Goal: Information Seeking & Learning: Learn about a topic

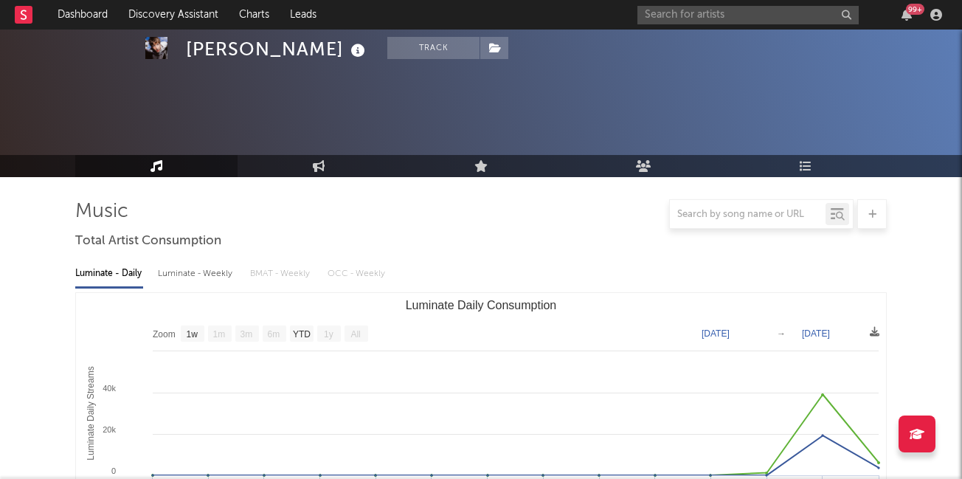
select select "1w"
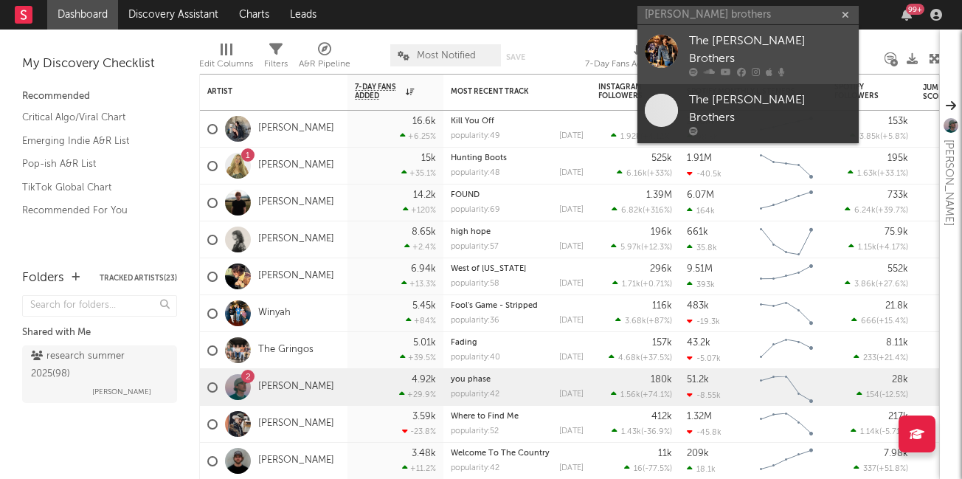
type input "reeves brothers"
click at [714, 49] on div "The Reeves Brothers" at bounding box center [770, 49] width 162 height 35
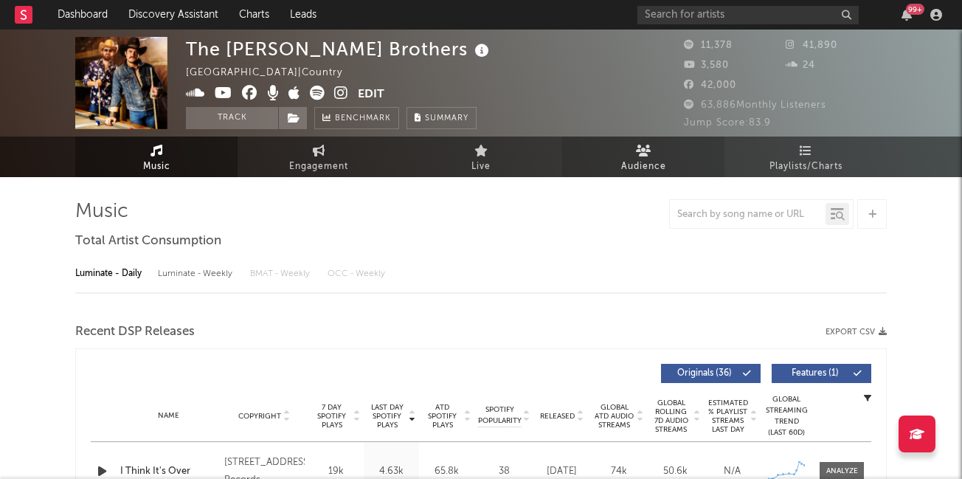
select select "6m"
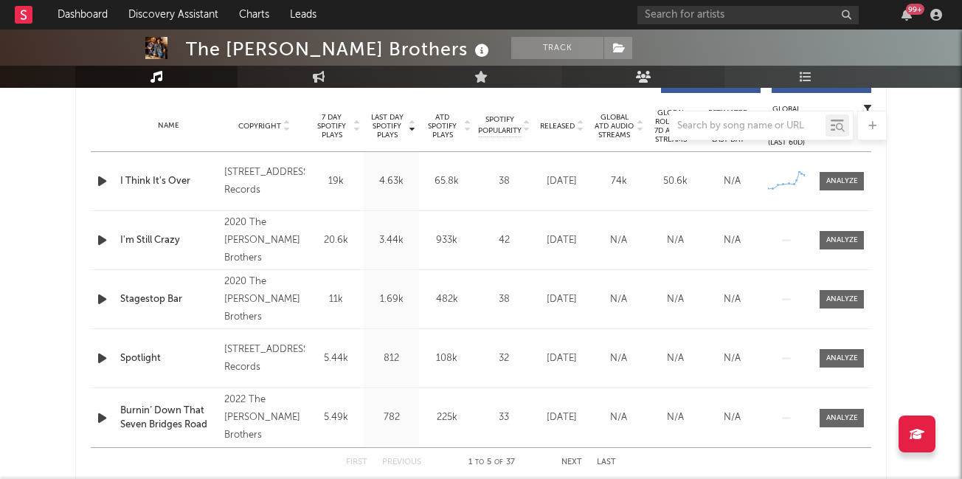
scroll to position [582, 0]
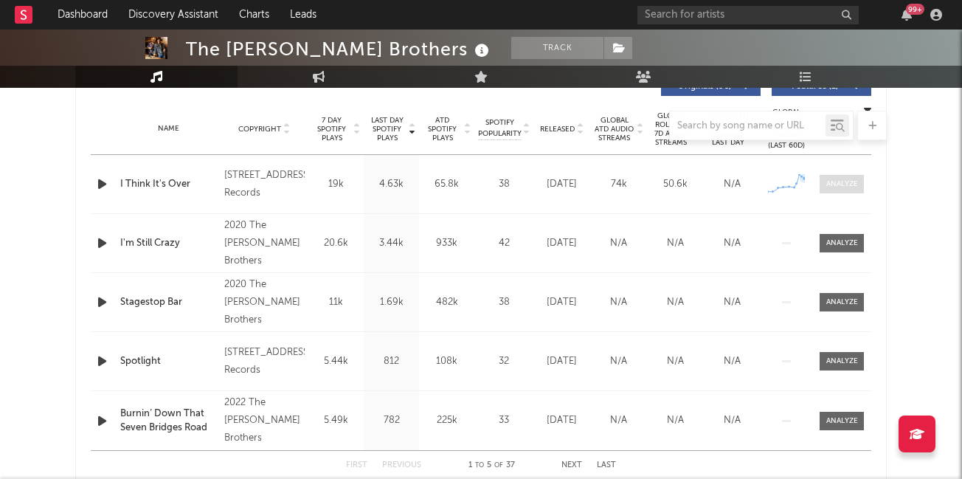
click at [836, 181] on div at bounding box center [842, 184] width 32 height 11
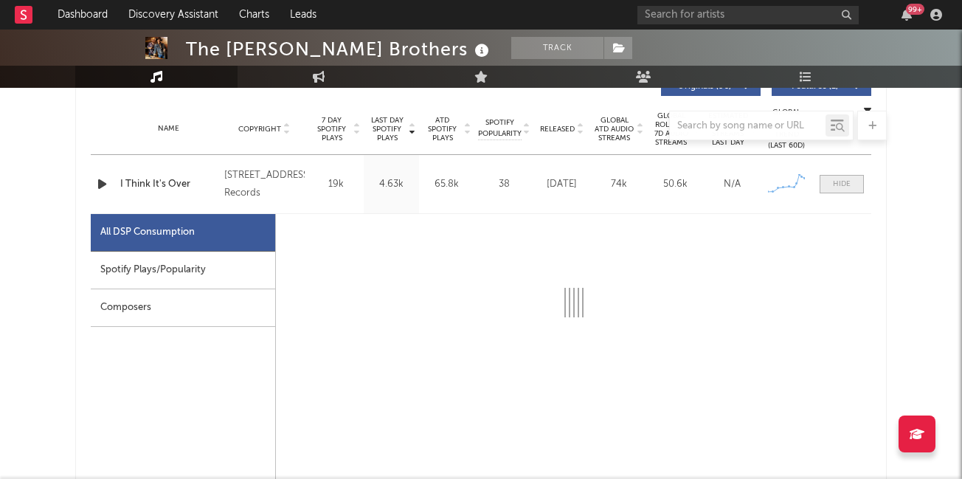
select select "1w"
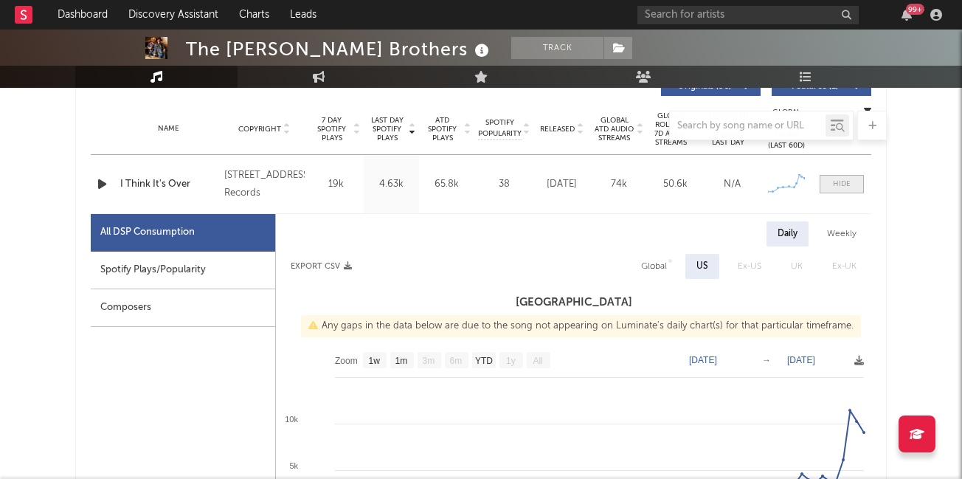
click at [837, 182] on div at bounding box center [842, 184] width 18 height 11
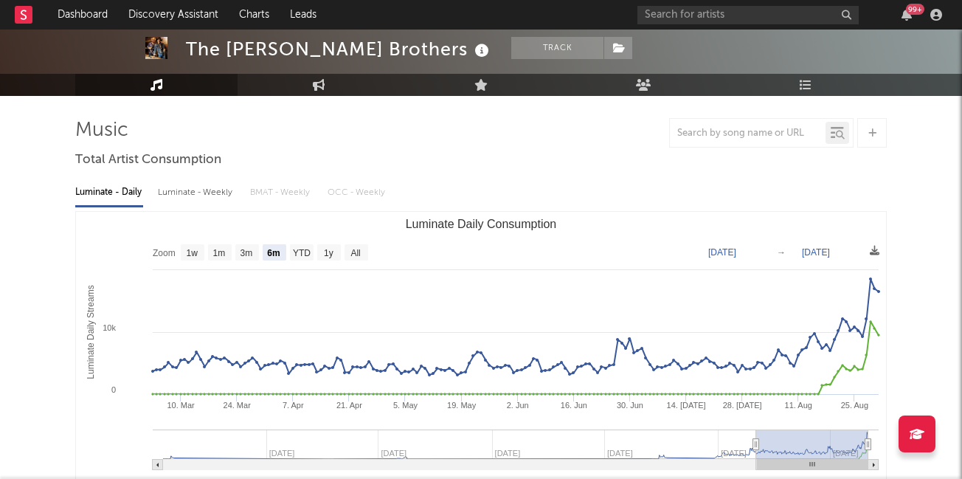
scroll to position [0, 0]
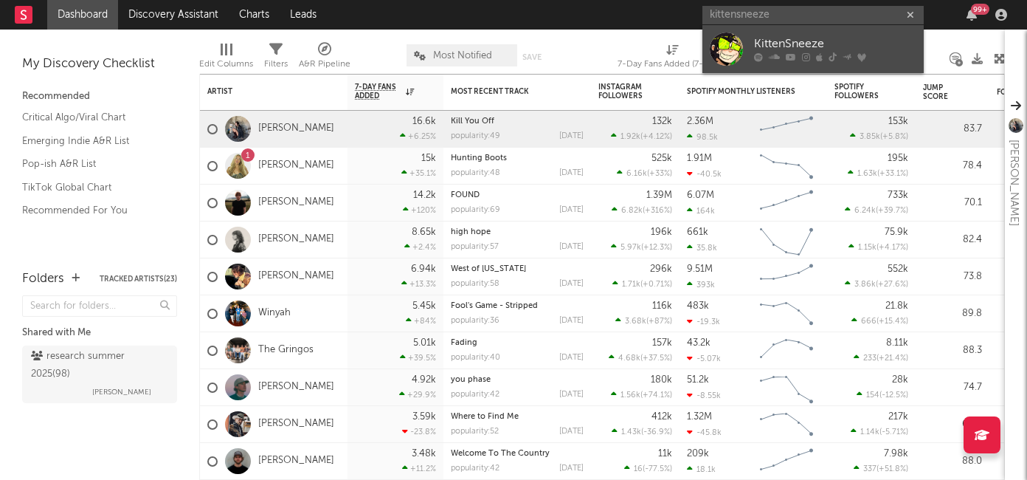
type input "kittensneeze"
click at [769, 49] on div "KittenSneeze" at bounding box center [835, 44] width 162 height 18
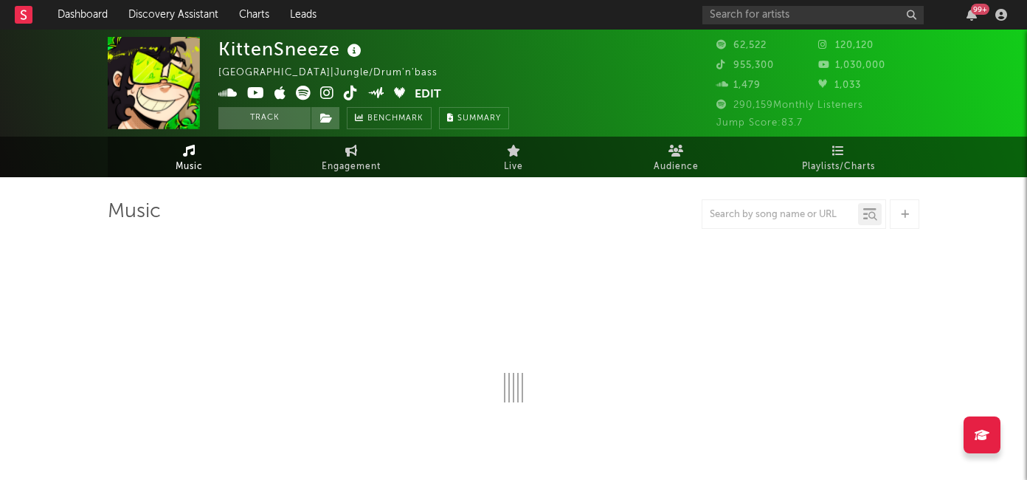
select select "6m"
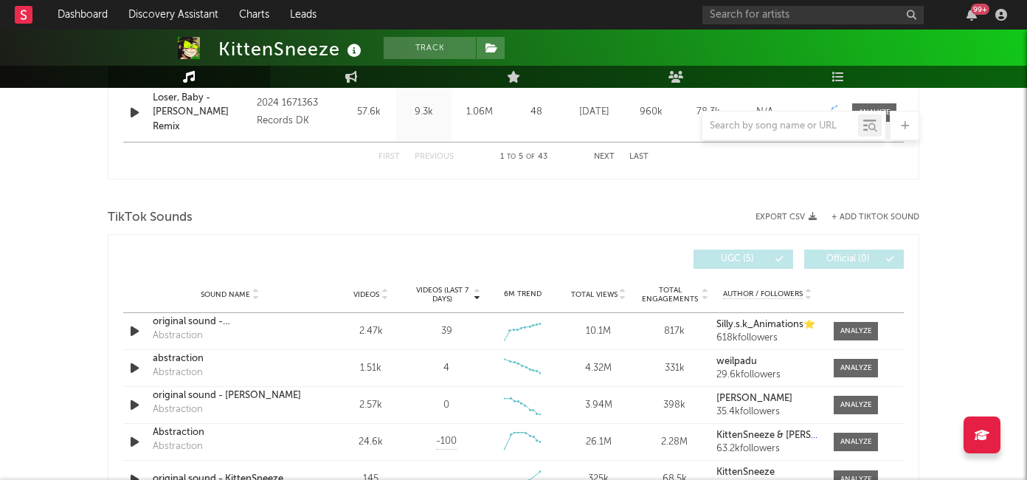
scroll to position [902, 0]
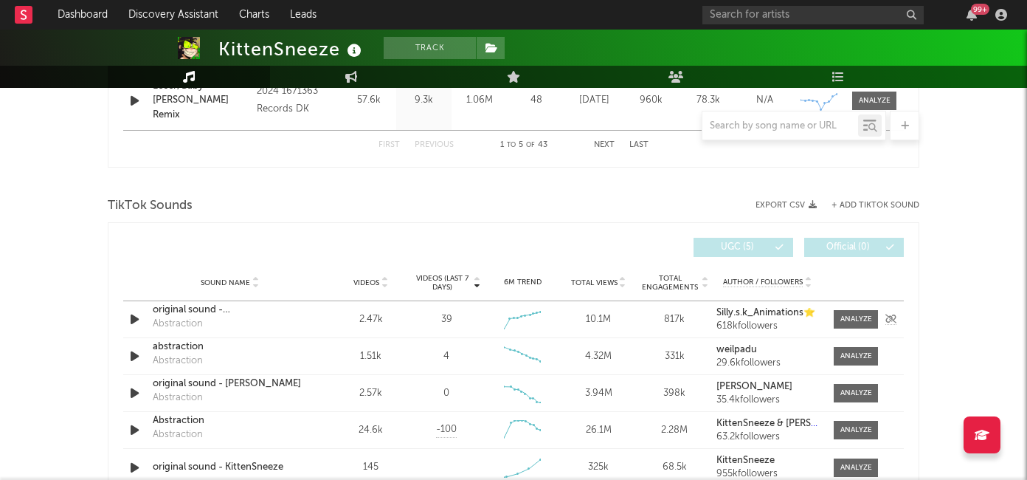
click at [136, 320] on icon "button" at bounding box center [134, 319] width 15 height 18
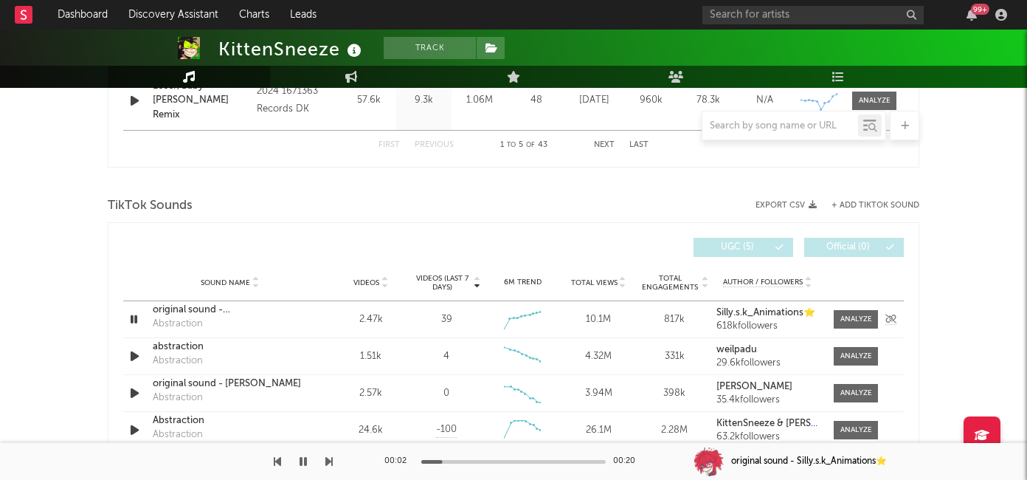
click at [136, 320] on icon "button" at bounding box center [134, 319] width 14 height 18
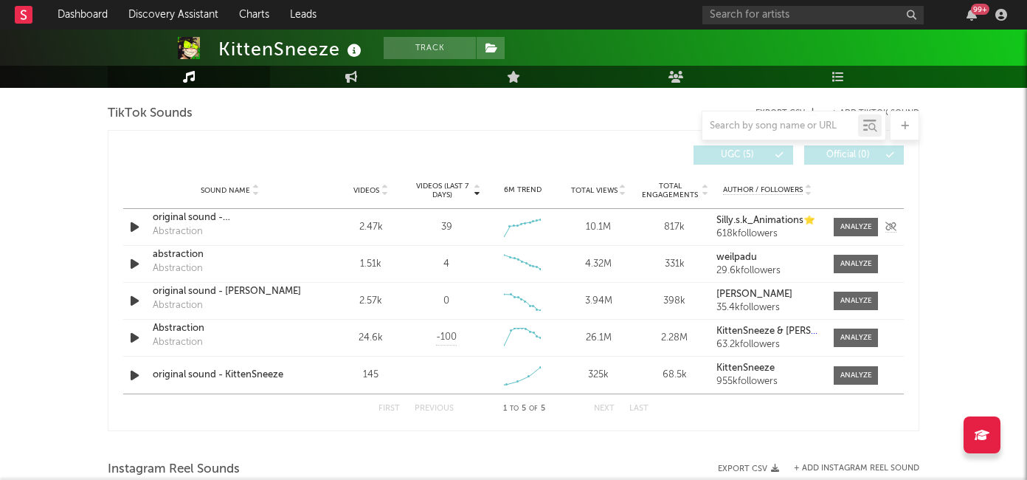
scroll to position [995, 0]
click at [128, 380] on icon "button" at bounding box center [134, 374] width 15 height 18
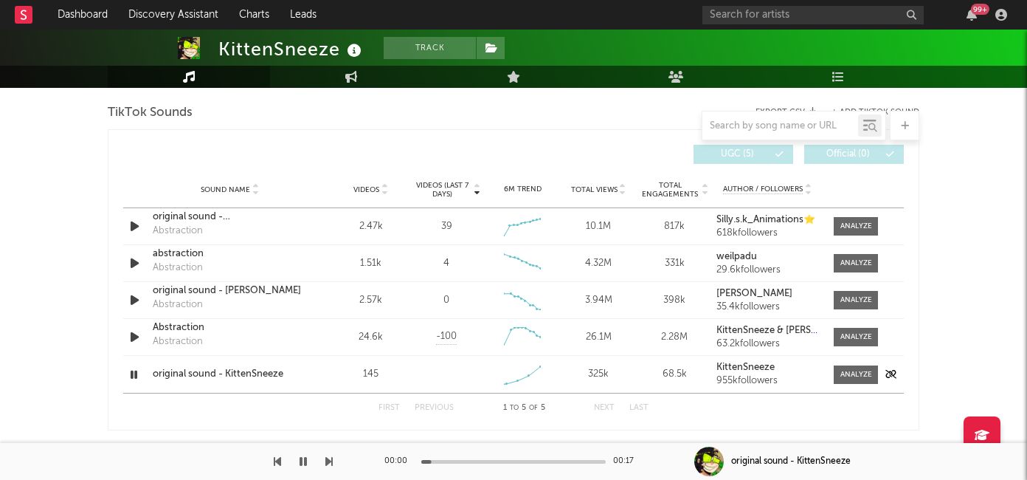
click at [135, 374] on icon "button" at bounding box center [134, 374] width 14 height 18
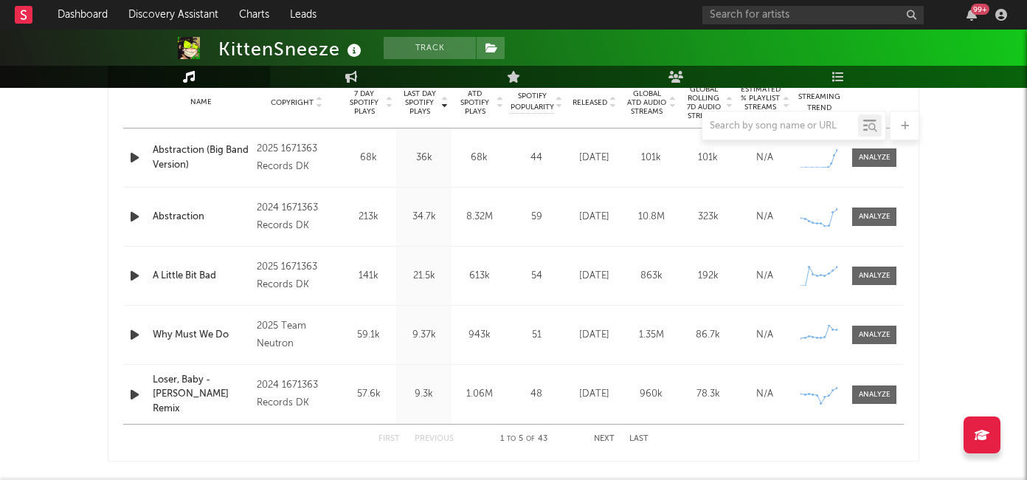
scroll to position [525, 0]
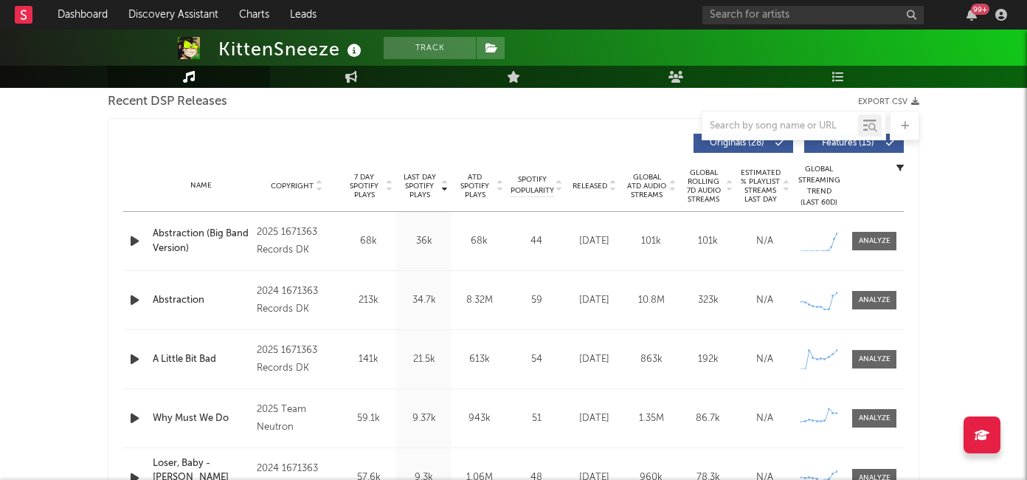
click at [375, 179] on span "7 Day Spotify Plays" at bounding box center [364, 186] width 39 height 27
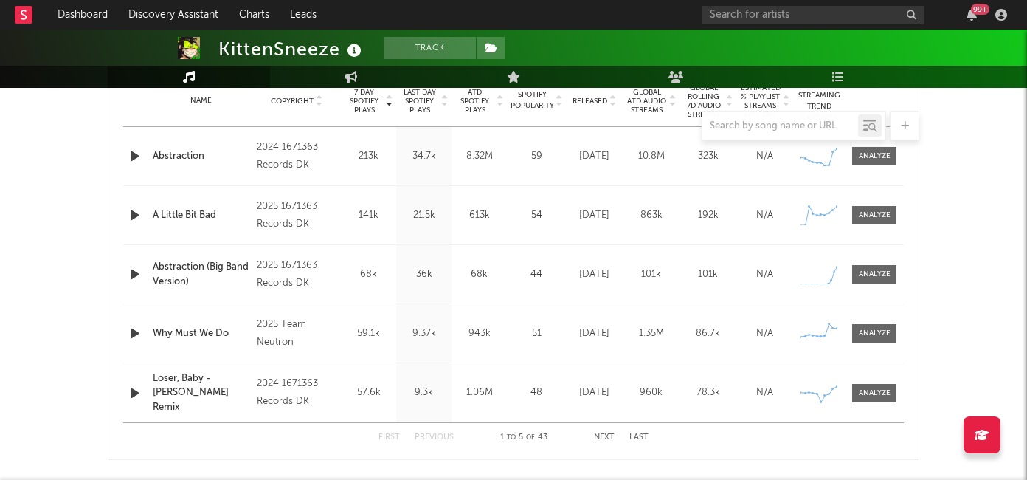
scroll to position [625, 0]
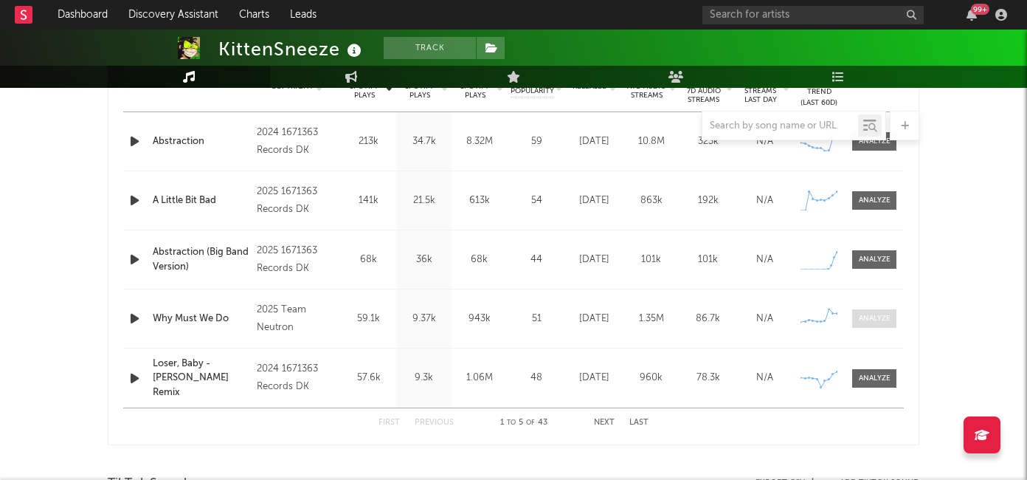
click at [869, 320] on div at bounding box center [875, 318] width 32 height 11
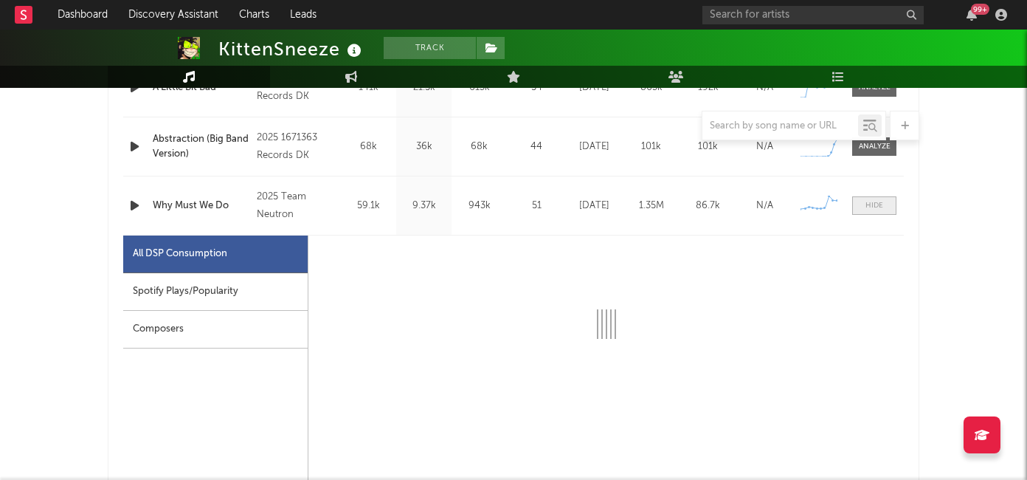
scroll to position [776, 0]
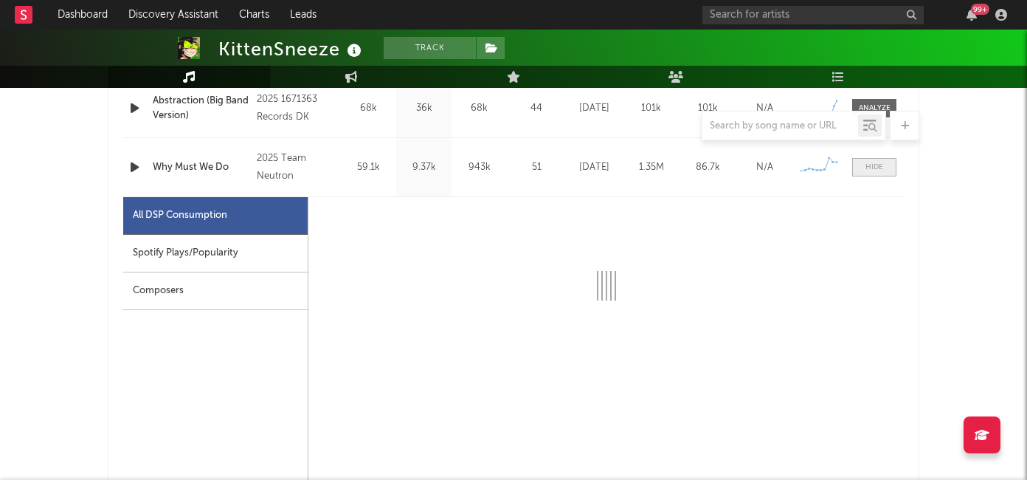
select select "1w"
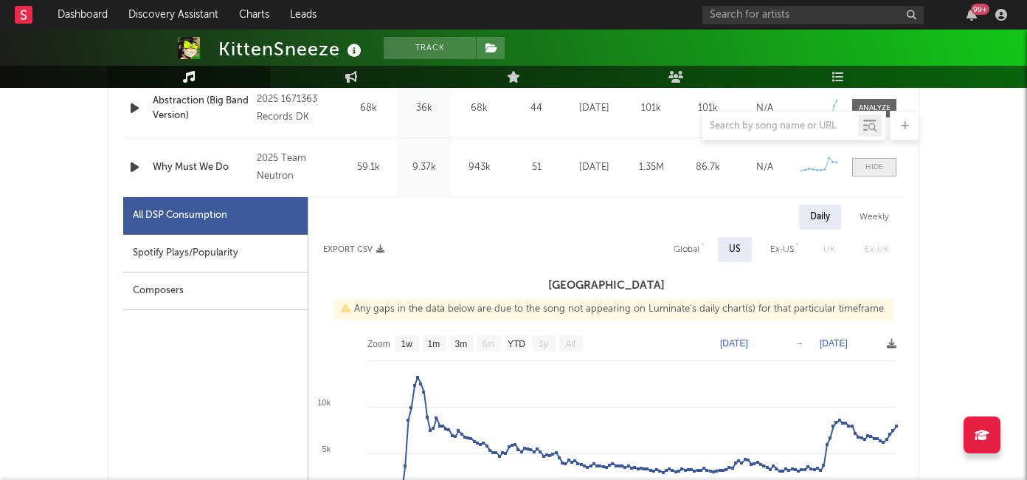
click at [866, 169] on div at bounding box center [875, 167] width 18 height 11
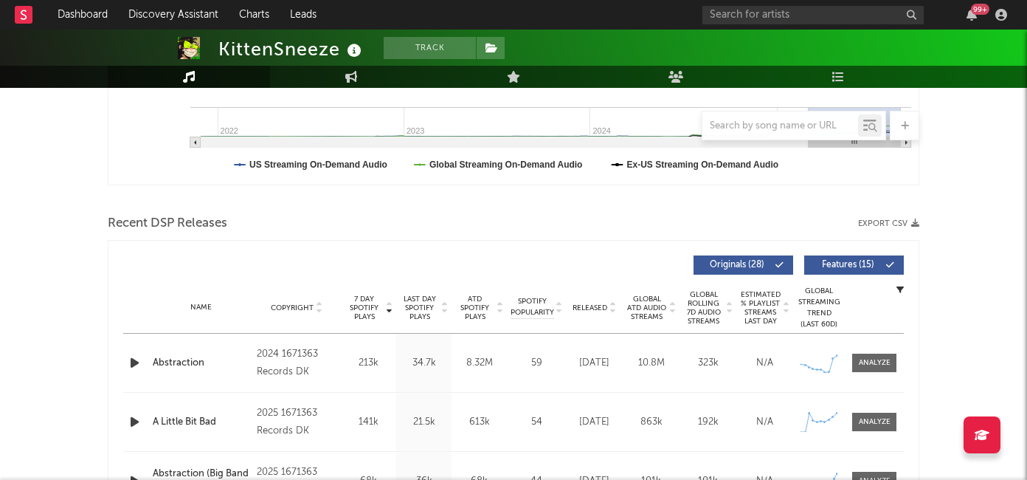
scroll to position [303, 0]
